Goal: Transaction & Acquisition: Purchase product/service

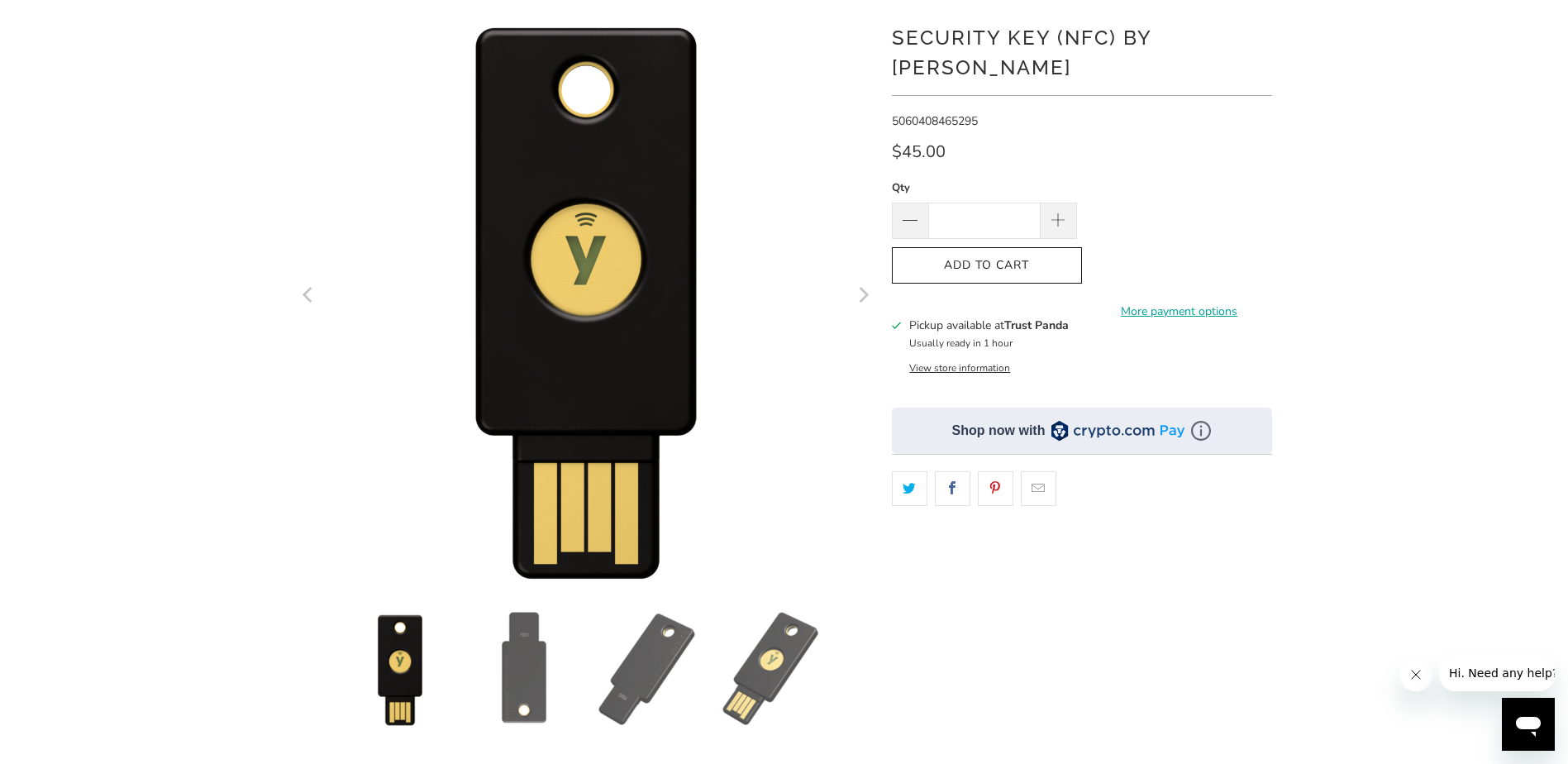
scroll to position [165, 0]
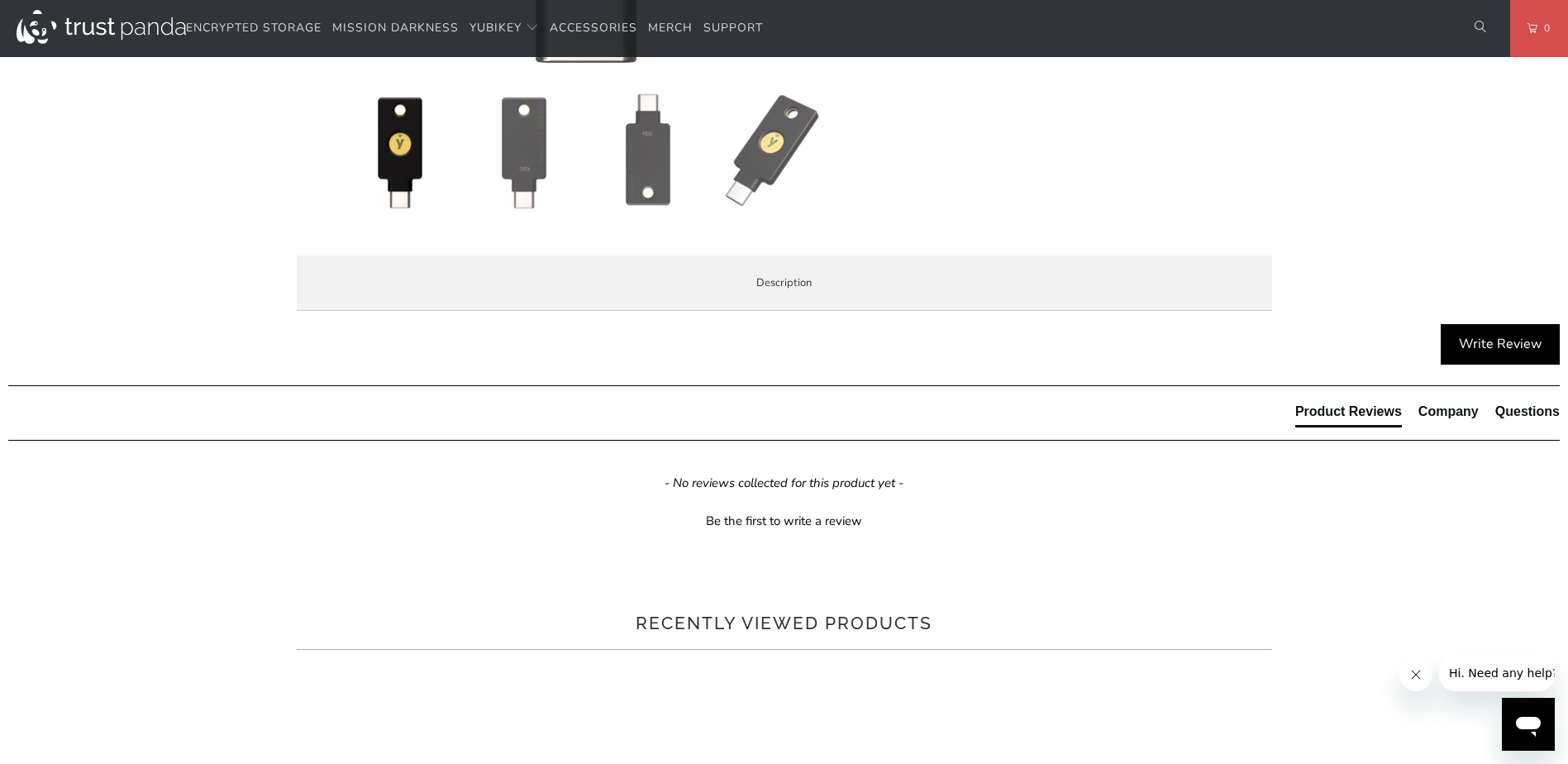
scroll to position [662, 0]
drag, startPoint x: 550, startPoint y: 423, endPoint x: 548, endPoint y: 449, distance: 26.1
click at [0, 0] on li "Secure your login and protect your account with hundreds of services." at bounding box center [0, 0] width 0 height 0
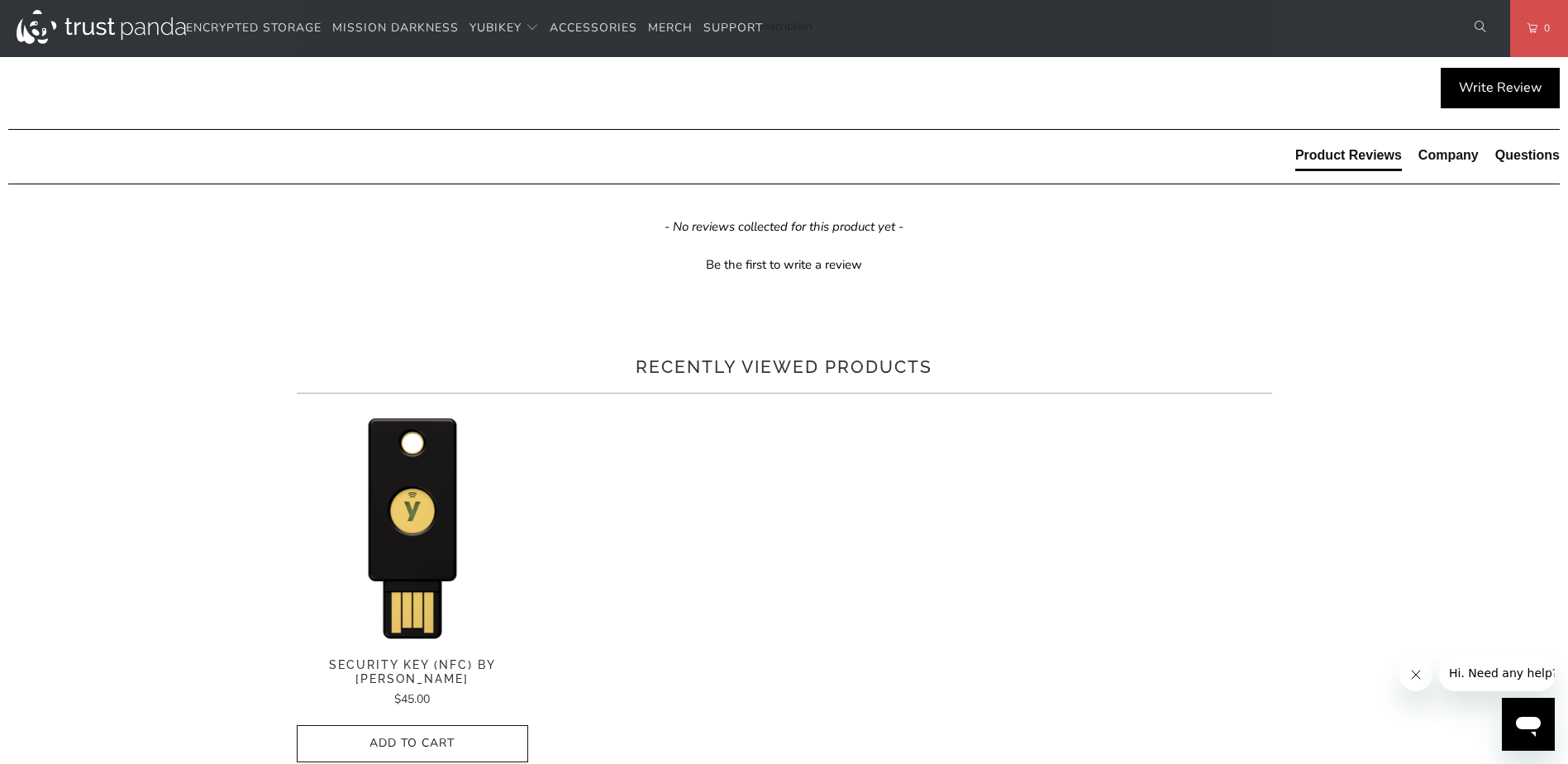
scroll to position [909, 0]
